Goal: Information Seeking & Learning: Learn about a topic

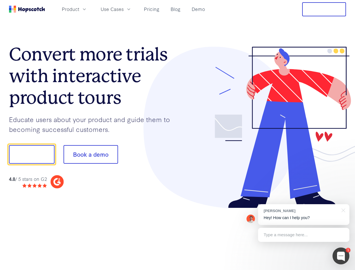
click at [177, 135] on div at bounding box center [261, 127] width 168 height 161
click at [79, 9] on span "Product" at bounding box center [70, 9] width 17 height 7
click at [124, 9] on span "Use Cases" at bounding box center [112, 9] width 23 height 7
click at [324, 9] on button "Free Trial" at bounding box center [324, 9] width 44 height 14
click at [31, 154] on button "Show me!" at bounding box center [31, 154] width 45 height 19
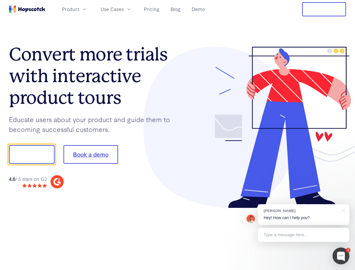
click at [90, 154] on button "Book a demo" at bounding box center [90, 154] width 54 height 19
click at [341, 255] on div at bounding box center [340, 255] width 17 height 17
click at [303, 269] on div "1 [PERSON_NAME] Hey! How can I help you? Type a message here... Free live chat …" at bounding box center [177, 270] width 355 height 0
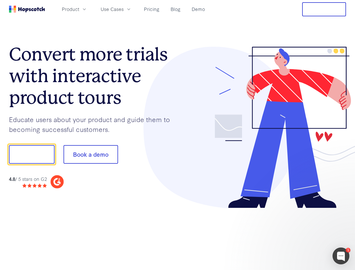
click at [342, 209] on div at bounding box center [296, 191] width 105 height 112
click at [303, 234] on div at bounding box center [296, 191] width 105 height 112
